Goal: Book appointment/travel/reservation

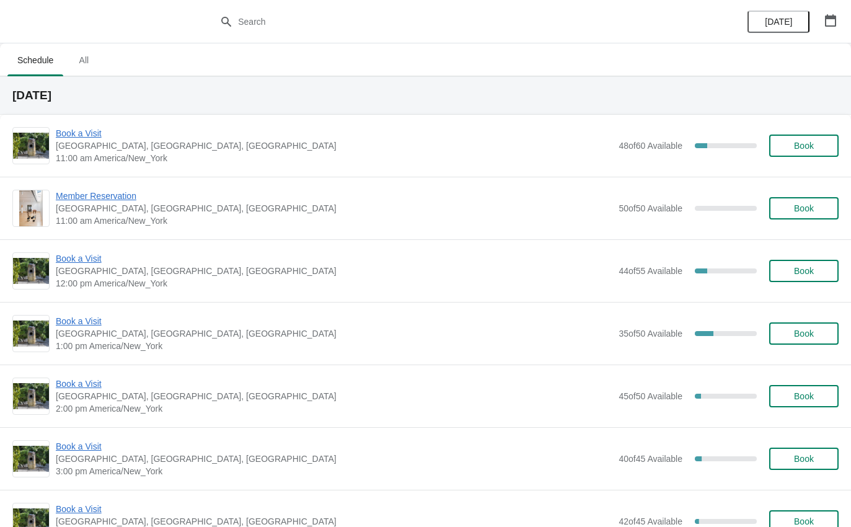
click at [82, 138] on span "Book a Visit" at bounding box center [334, 133] width 557 height 12
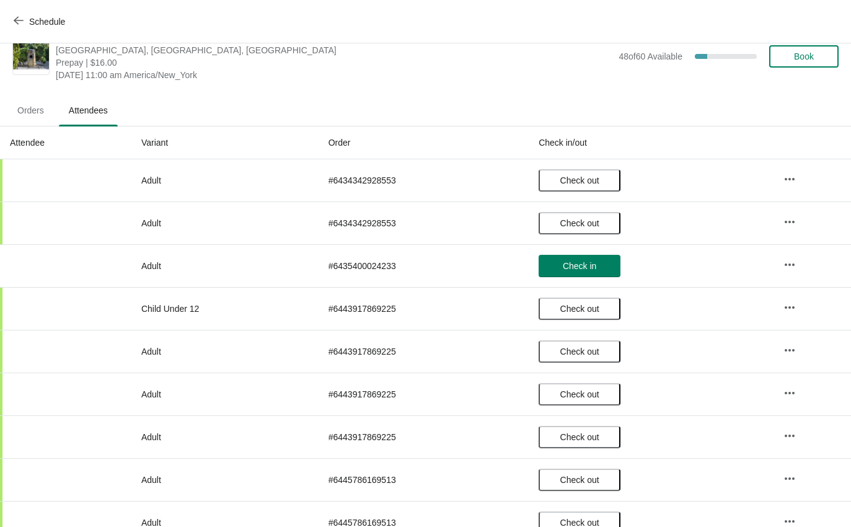
scroll to position [24, 0]
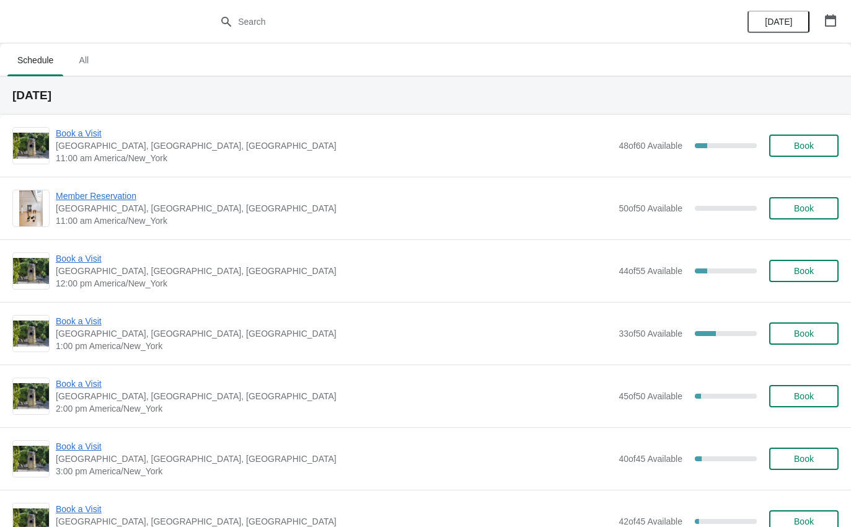
click at [19, 157] on img at bounding box center [31, 146] width 36 height 26
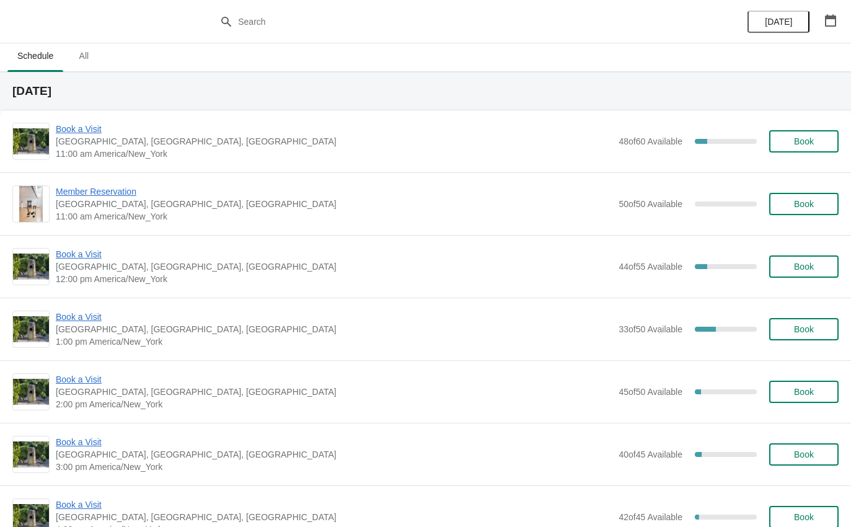
click at [107, 149] on span "11:00 am America/New_York" at bounding box center [334, 154] width 557 height 12
click at [94, 132] on span "Book a Visit" at bounding box center [334, 129] width 557 height 12
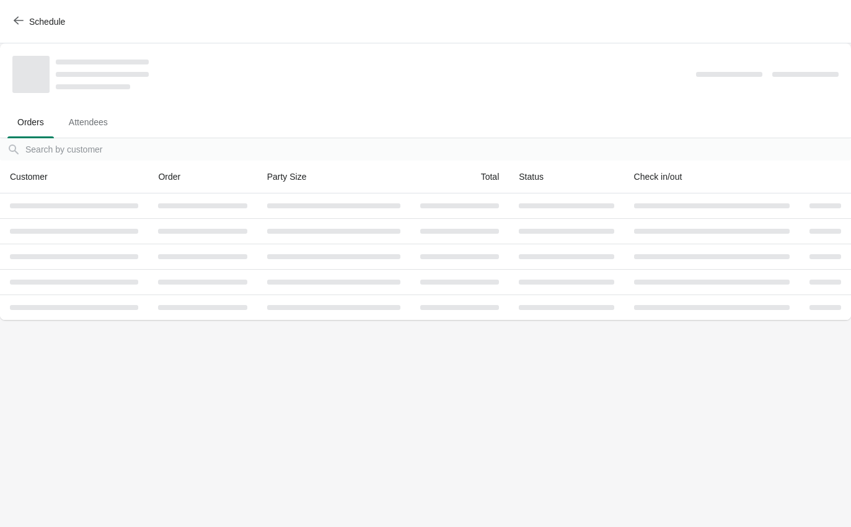
scroll to position [0, 0]
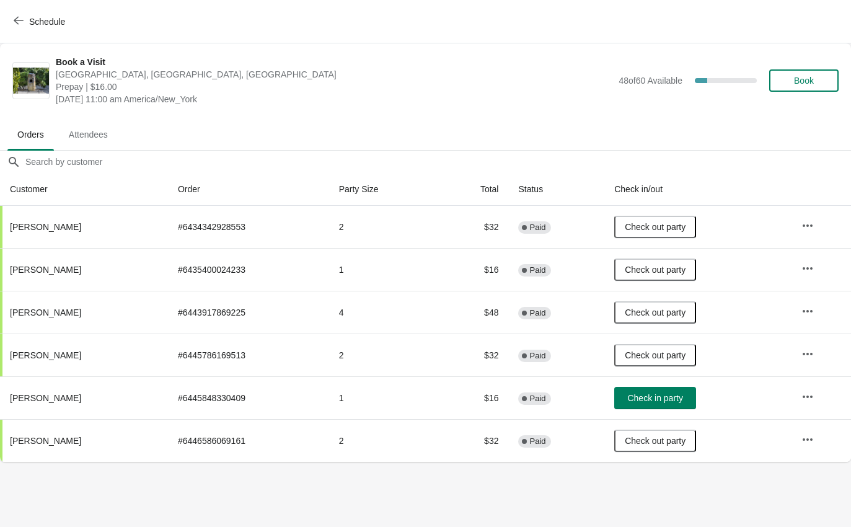
click at [47, 26] on span "Schedule" at bounding box center [47, 22] width 36 height 10
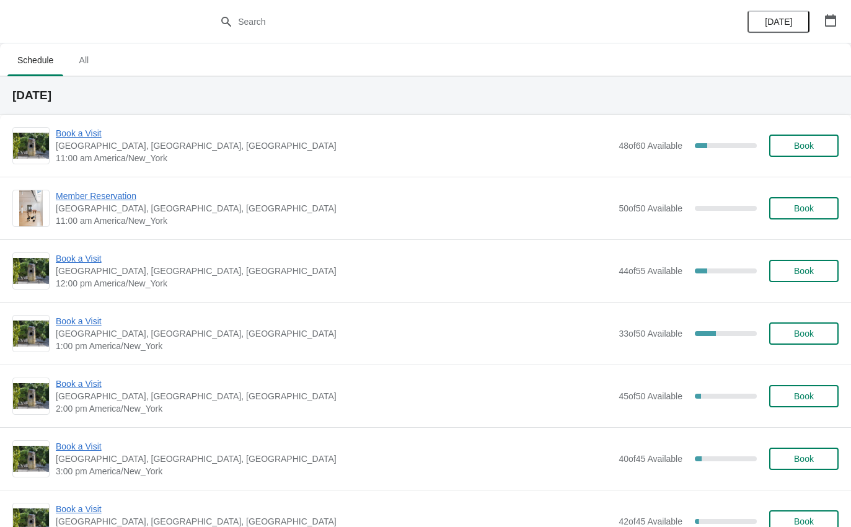
click at [85, 275] on span "[GEOGRAPHIC_DATA], [GEOGRAPHIC_DATA], [GEOGRAPHIC_DATA]" at bounding box center [334, 271] width 557 height 12
click at [69, 264] on span "Book a Visit" at bounding box center [334, 258] width 557 height 12
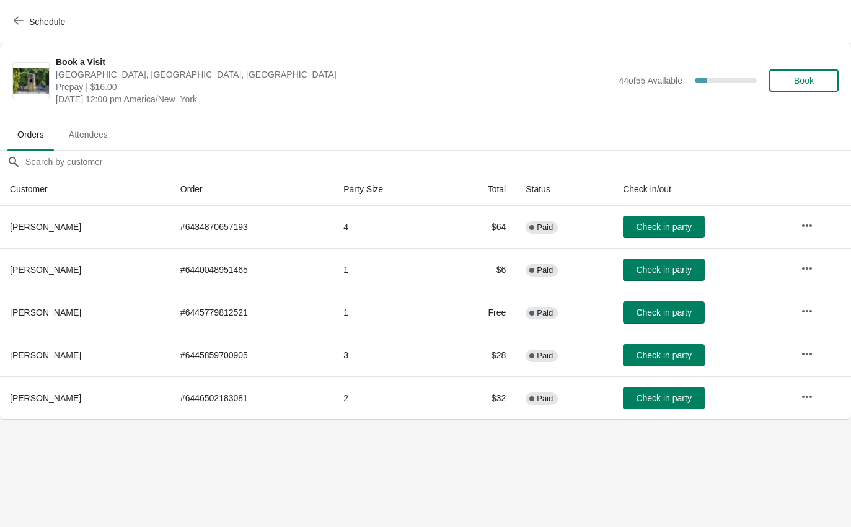
click at [38, 32] on button "Schedule" at bounding box center [40, 22] width 69 height 22
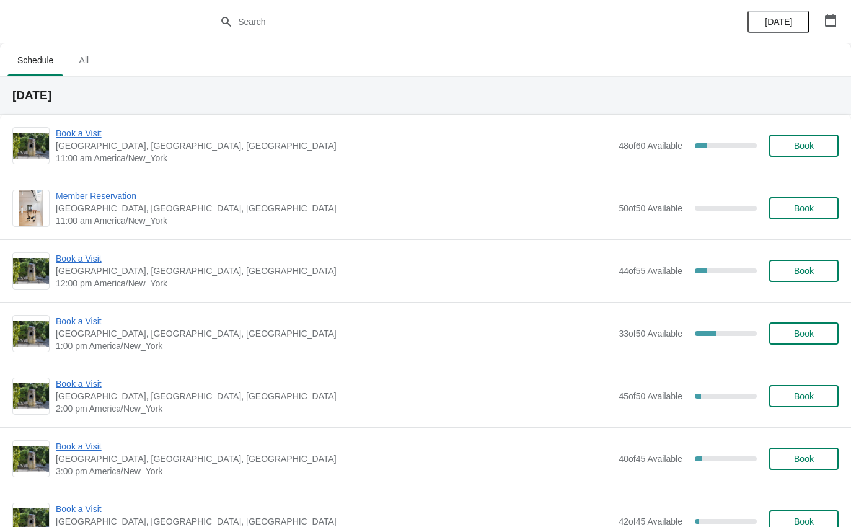
click at [91, 131] on span "Book a Visit" at bounding box center [334, 133] width 557 height 12
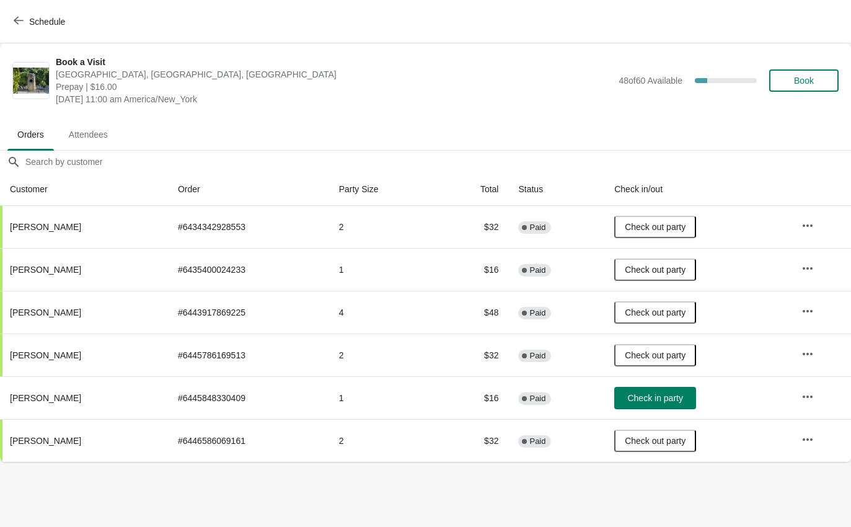
click at [668, 397] on span "Check in party" at bounding box center [654, 398] width 55 height 10
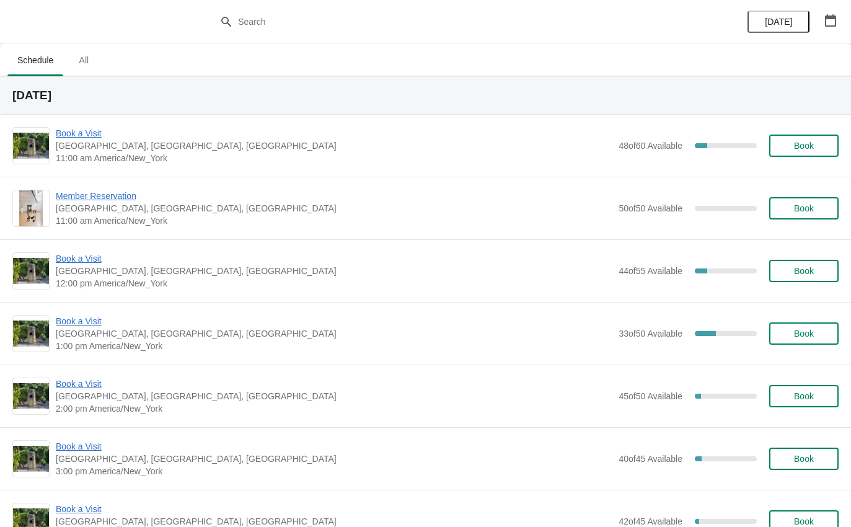
click at [90, 325] on span "Book a Visit" at bounding box center [334, 321] width 557 height 12
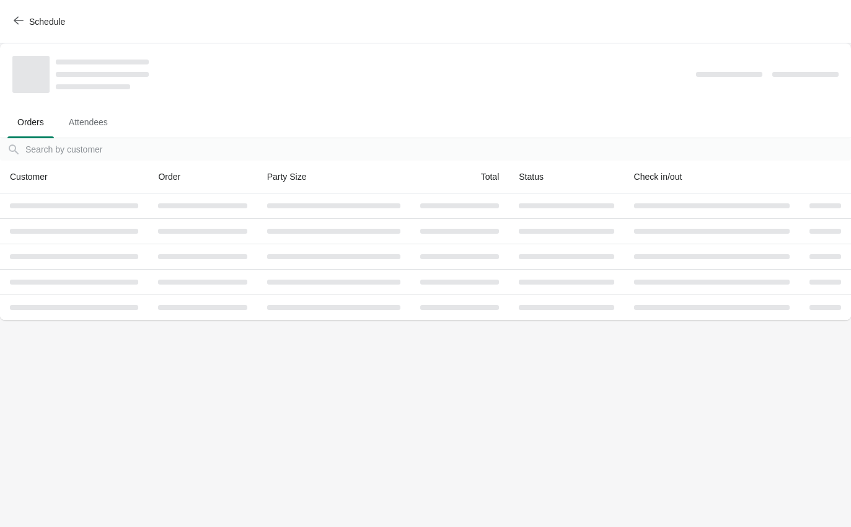
click at [45, 22] on span "Schedule" at bounding box center [47, 22] width 36 height 10
